Goal: Transaction & Acquisition: Subscribe to service/newsletter

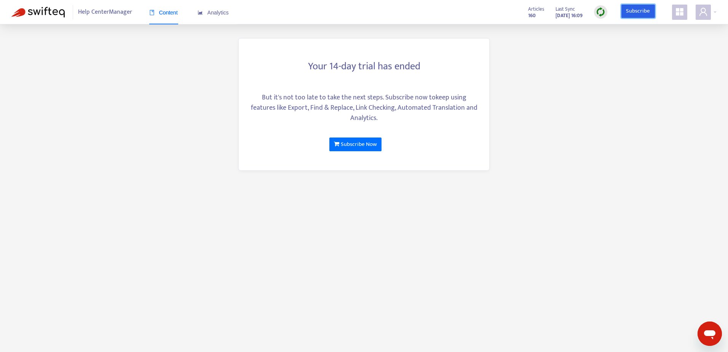
click at [636, 13] on link "Subscribe" at bounding box center [639, 12] width 34 height 14
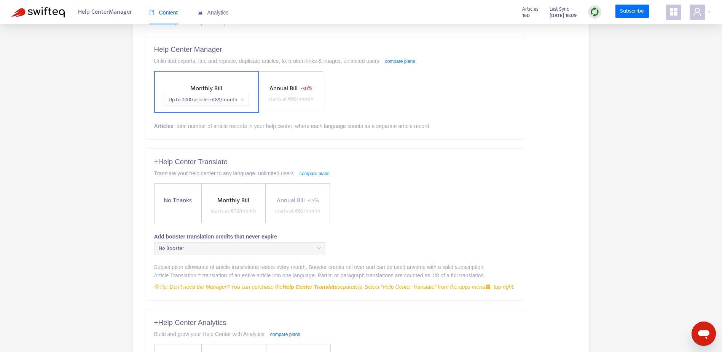
scroll to position [76, 0]
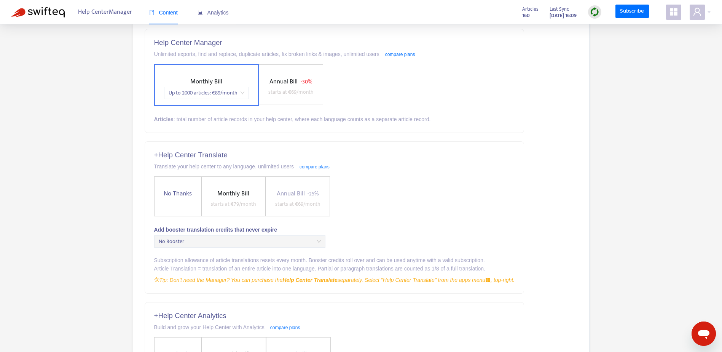
click at [294, 93] on span "starts at € 69 /month" at bounding box center [291, 92] width 45 height 9
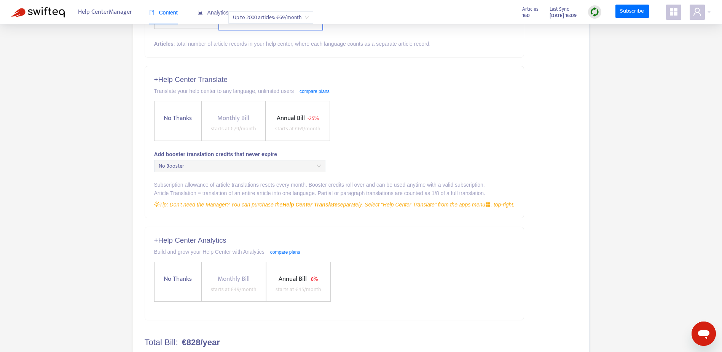
scroll to position [192, 0]
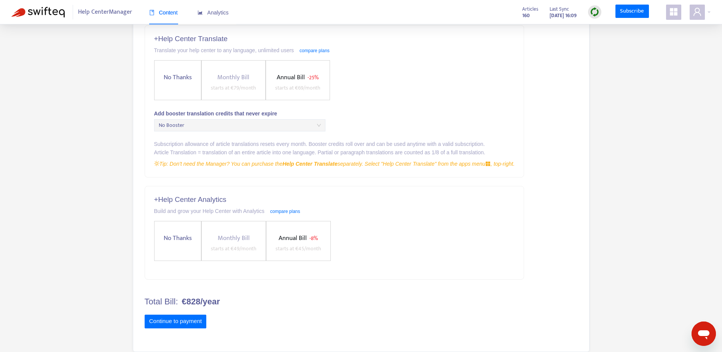
click at [293, 241] on span "Annual Bill" at bounding box center [293, 238] width 28 height 11
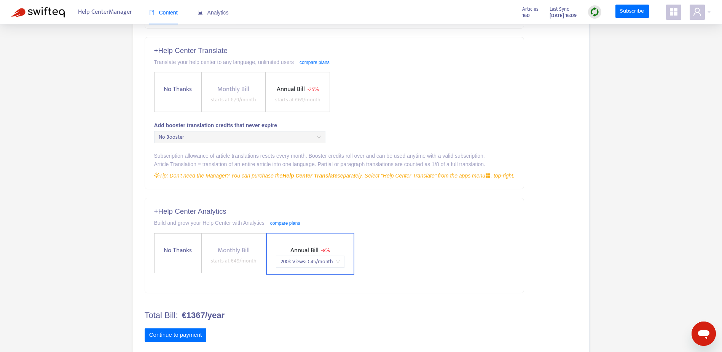
scroll to position [194, 0]
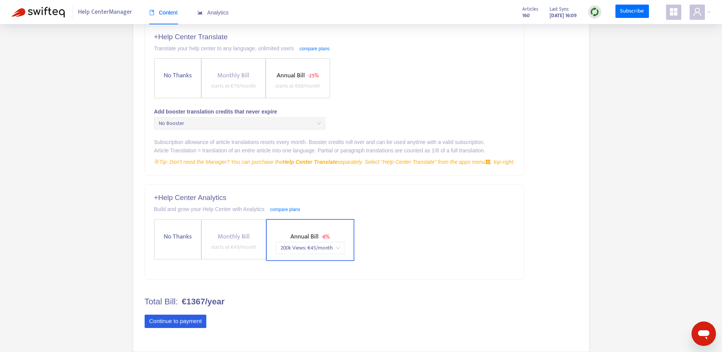
click at [184, 320] on button "Continue to payment" at bounding box center [176, 322] width 62 height 14
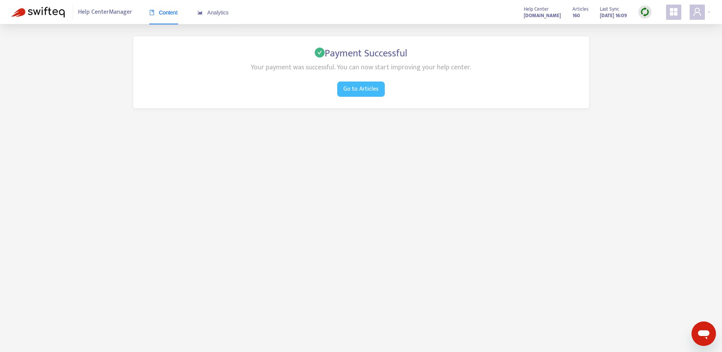
click at [361, 87] on span "Go to Articles" at bounding box center [361, 89] width 35 height 10
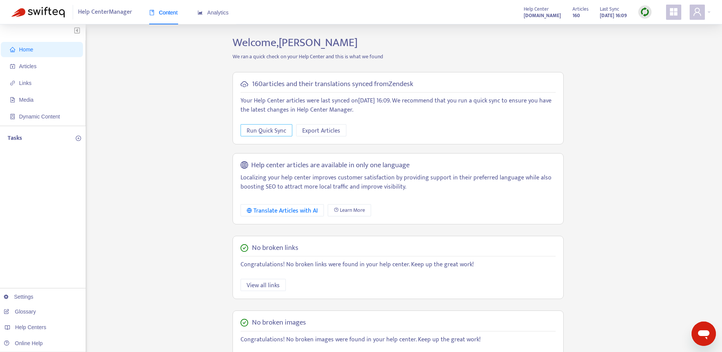
click at [266, 128] on span "Run Quick Sync" at bounding box center [267, 131] width 40 height 10
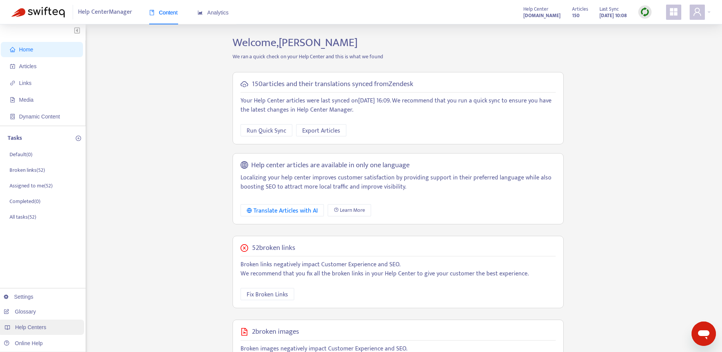
click at [33, 329] on span "Help Centers" at bounding box center [30, 327] width 31 height 6
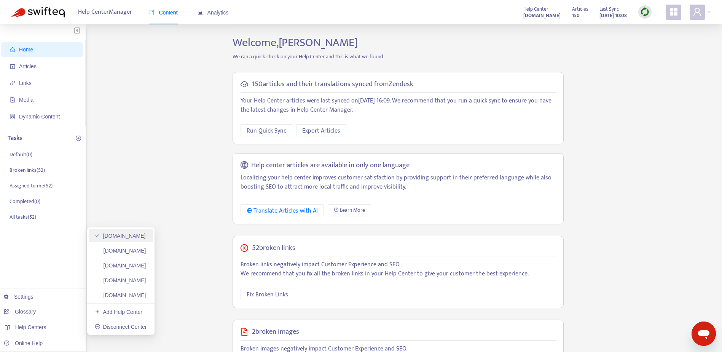
click at [146, 233] on link "careersandenterprise.zendesk.com" at bounding box center [120, 236] width 51 height 6
click at [269, 128] on span "Run Quick Sync" at bounding box center [267, 131] width 40 height 10
click at [334, 98] on p "Your Help Center articles were last synced on July 30, 2025 16:09 . We recommen…" at bounding box center [398, 105] width 315 height 18
click at [323, 129] on span "Export Articles" at bounding box center [321, 131] width 38 height 10
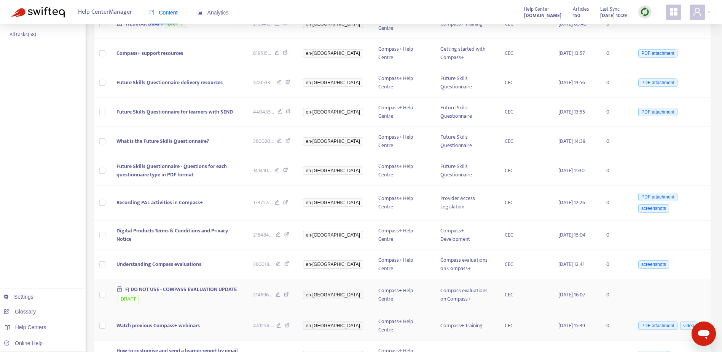
scroll to position [210, 0]
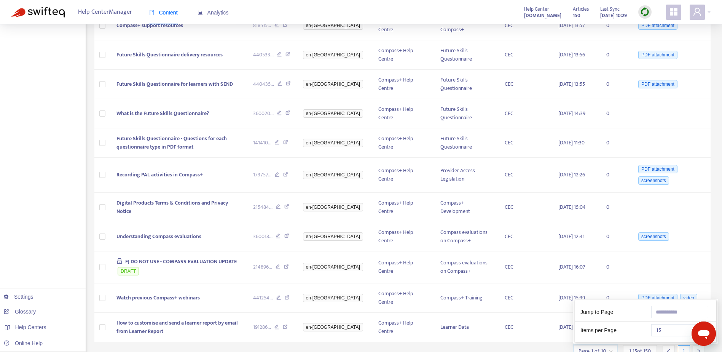
click at [610, 345] on input "search" at bounding box center [596, 350] width 34 height 11
click at [675, 321] on div "Items per Page 15" at bounding box center [646, 328] width 142 height 15
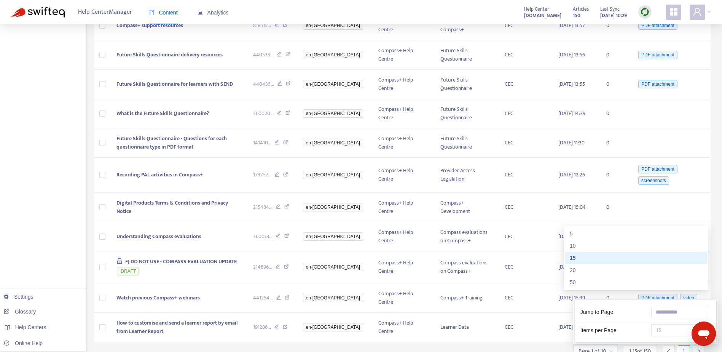
click at [674, 324] on span "15" at bounding box center [680, 329] width 48 height 11
click at [612, 281] on div "50" at bounding box center [636, 282] width 133 height 8
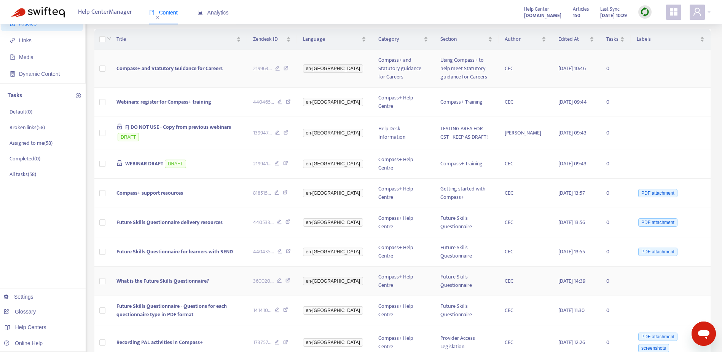
scroll to position [0, 0]
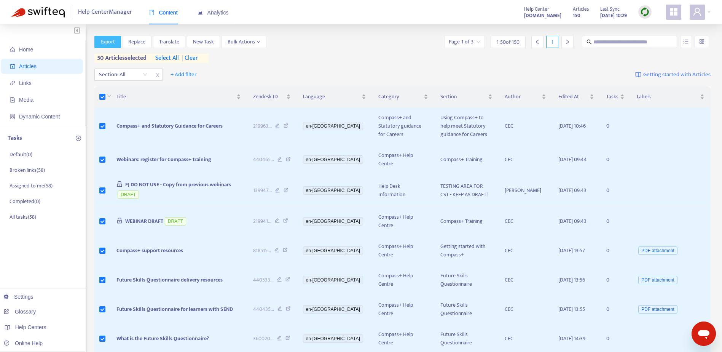
click at [109, 40] on span "Export" at bounding box center [108, 42] width 14 height 8
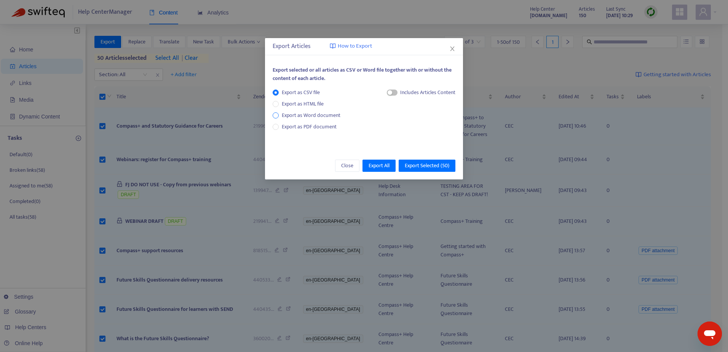
click at [300, 117] on span "Export as Word document" at bounding box center [311, 115] width 65 height 8
click at [436, 167] on span "Export Selected ( 50 )" at bounding box center [427, 165] width 45 height 8
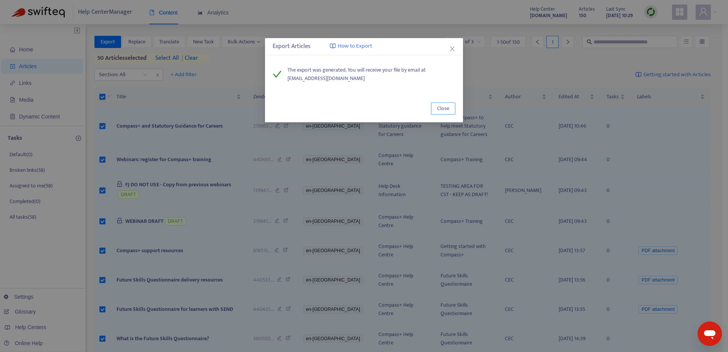
click at [444, 112] on span "Close" at bounding box center [443, 108] width 12 height 8
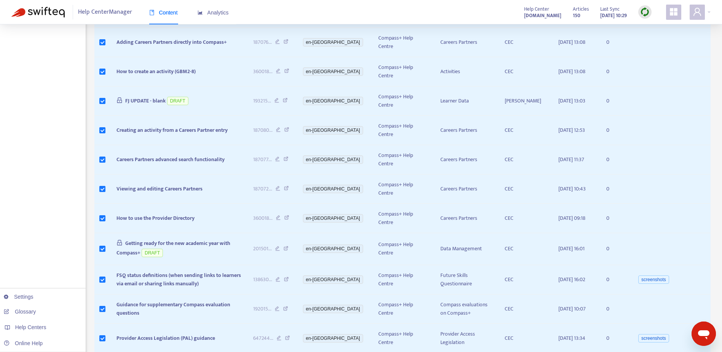
scroll to position [1128, 0]
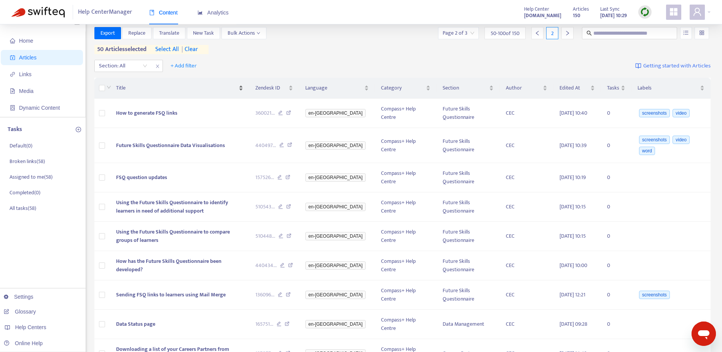
scroll to position [0, 0]
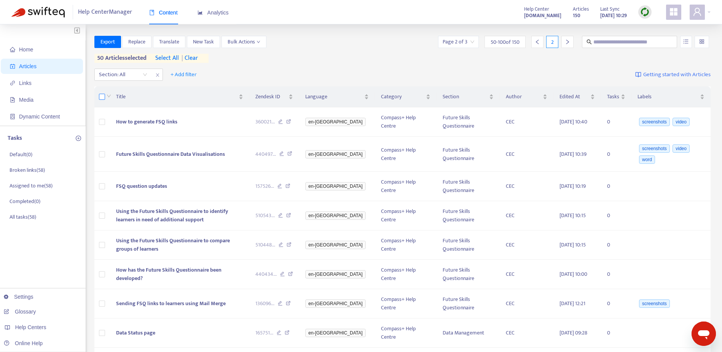
click at [101, 99] on label at bounding box center [102, 97] width 6 height 8
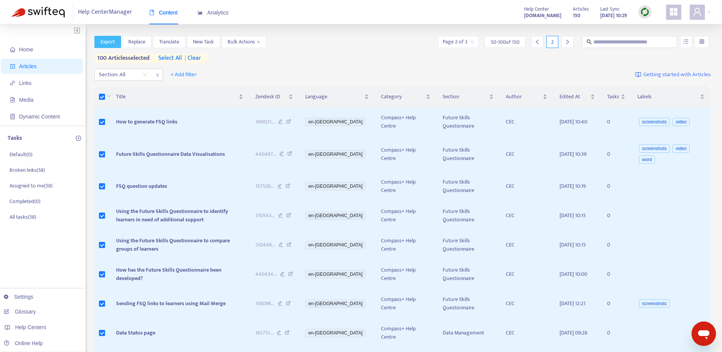
click at [110, 44] on span "Export" at bounding box center [108, 42] width 14 height 8
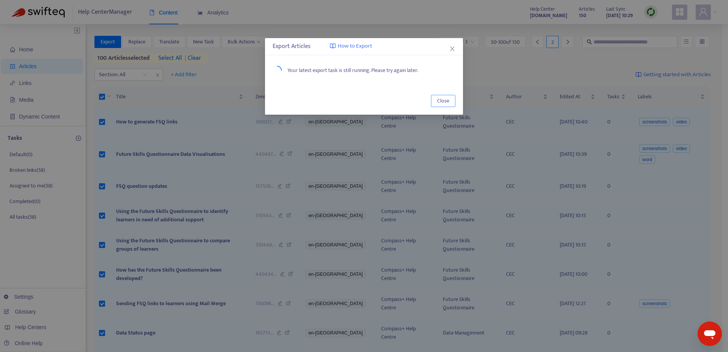
click at [446, 102] on span "Close" at bounding box center [443, 101] width 12 height 8
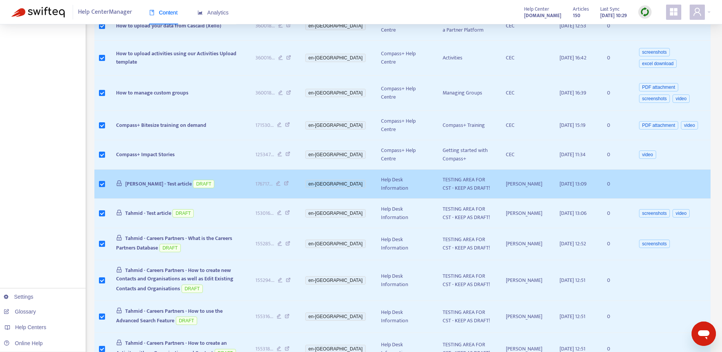
scroll to position [1245, 0]
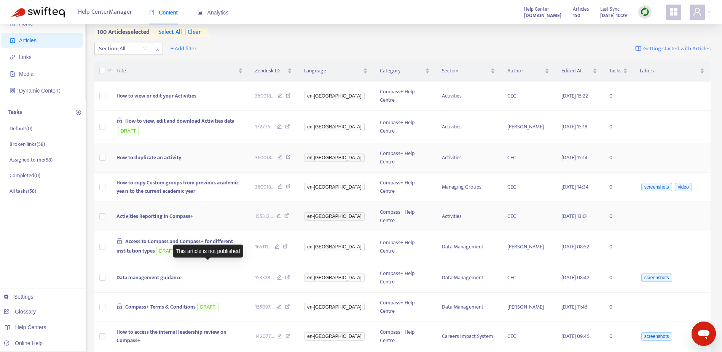
scroll to position [0, 0]
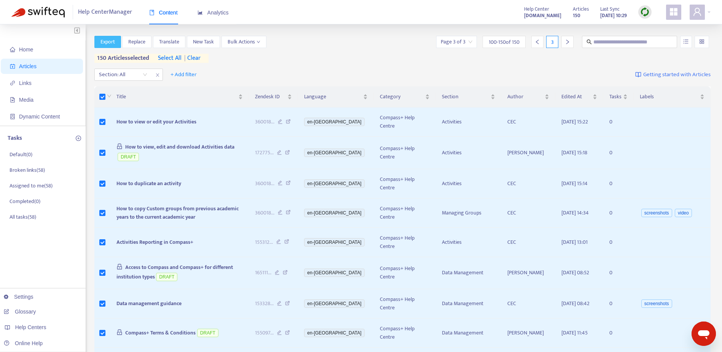
click at [105, 41] on span "Export" at bounding box center [108, 42] width 14 height 8
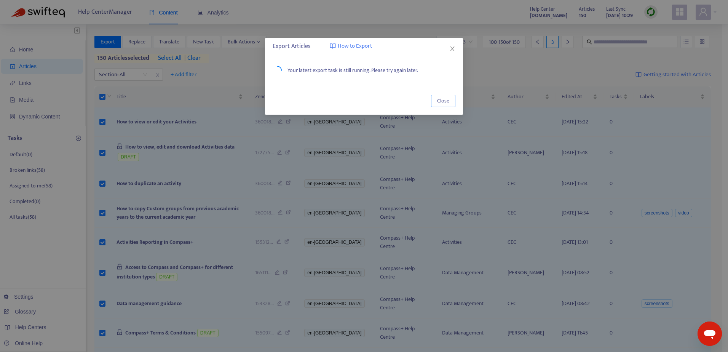
click at [447, 100] on span "Close" at bounding box center [443, 101] width 12 height 8
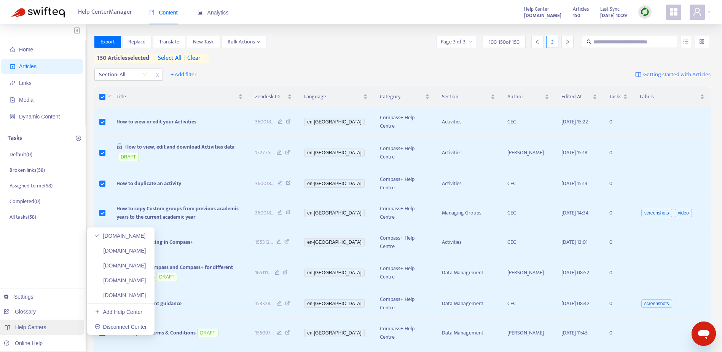
click at [33, 329] on span "Help Centers" at bounding box center [30, 327] width 31 height 6
click at [146, 237] on link "careersandenterprise.zendesk.com" at bounding box center [120, 236] width 51 height 6
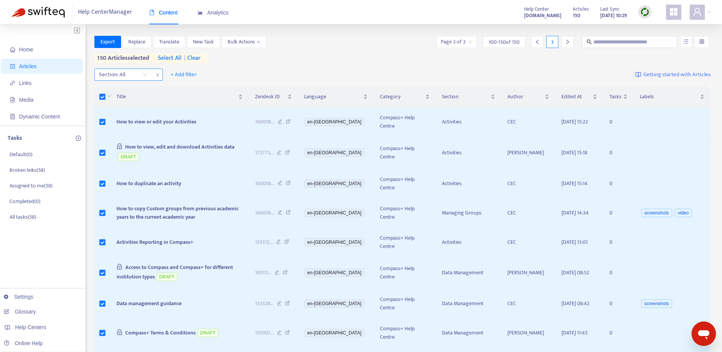
click at [145, 75] on div "Section: All" at bounding box center [123, 74] width 57 height 11
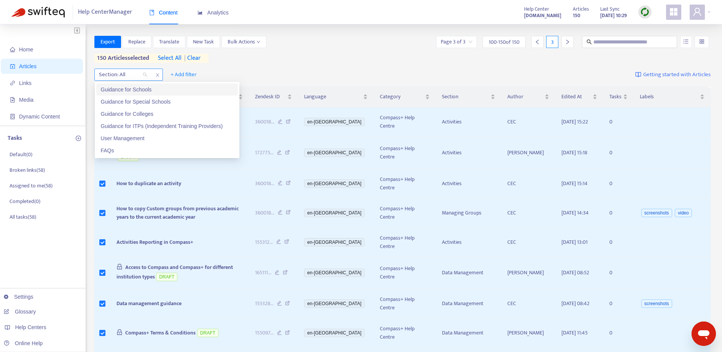
click at [145, 75] on div "Section: All" at bounding box center [123, 74] width 57 height 11
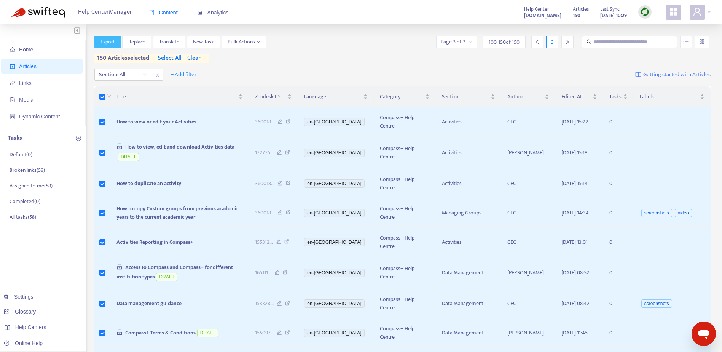
click at [112, 41] on span "Export" at bounding box center [108, 42] width 14 height 8
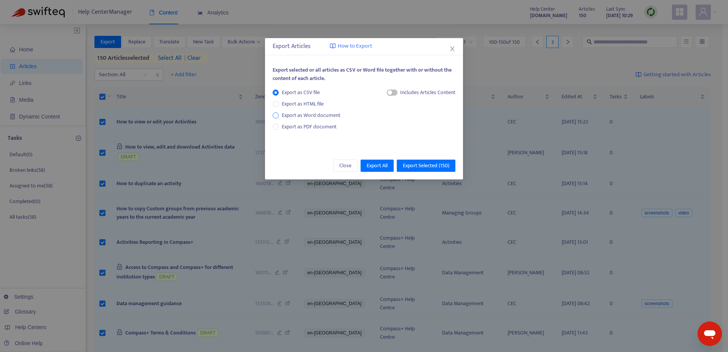
click at [299, 113] on span "Export as Word document" at bounding box center [311, 115] width 65 height 8
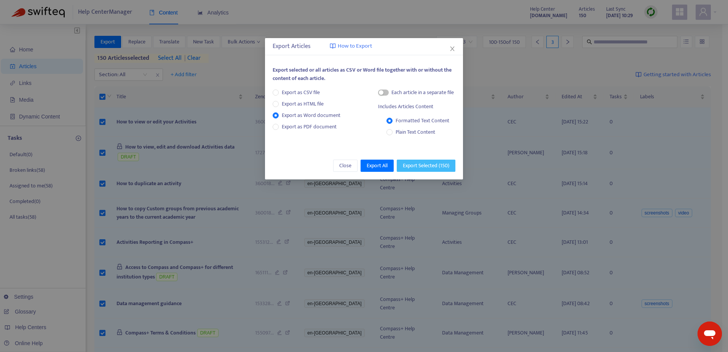
click at [432, 165] on span "Export Selected ( 150 )" at bounding box center [426, 165] width 46 height 8
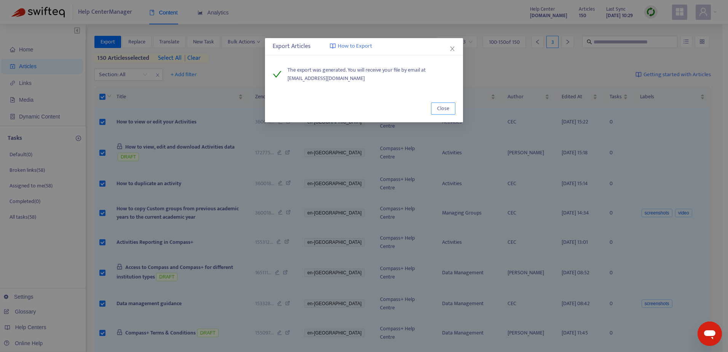
click at [445, 112] on span "Close" at bounding box center [443, 108] width 12 height 8
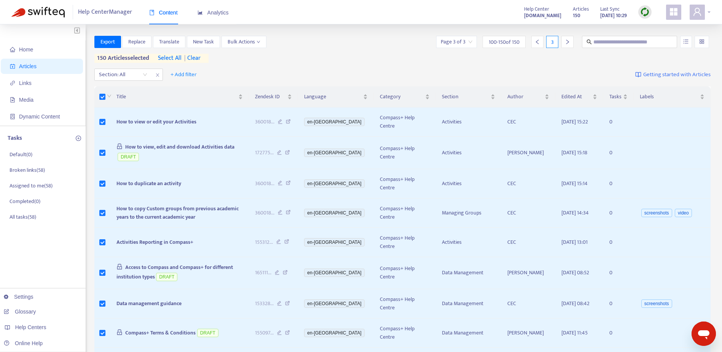
click at [705, 13] on div at bounding box center [700, 12] width 21 height 15
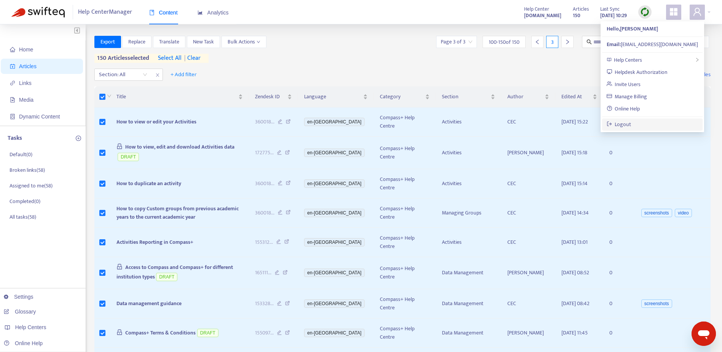
click at [627, 125] on link "Logout" at bounding box center [619, 124] width 25 height 9
